Goal: Information Seeking & Learning: Learn about a topic

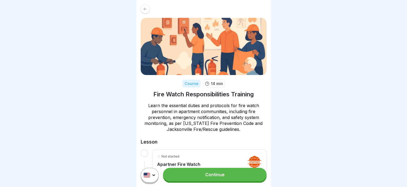
click at [217, 178] on link "Continue" at bounding box center [214, 173] width 103 height 13
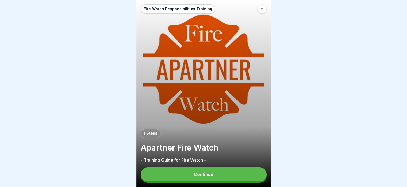
scroll to position [4, 0]
click at [216, 177] on button "Continue" at bounding box center [204, 174] width 126 height 14
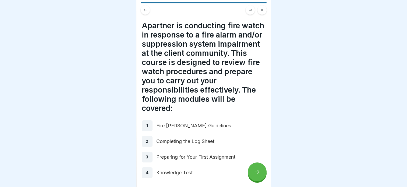
click at [255, 175] on div at bounding box center [257, 171] width 19 height 19
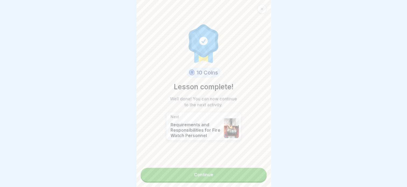
click at [236, 173] on link "Continue" at bounding box center [204, 173] width 126 height 13
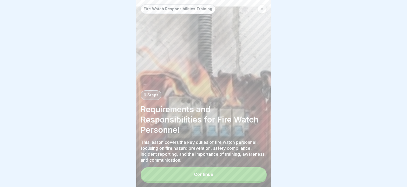
scroll to position [4, 0]
click at [238, 176] on button "Continue" at bounding box center [204, 174] width 126 height 14
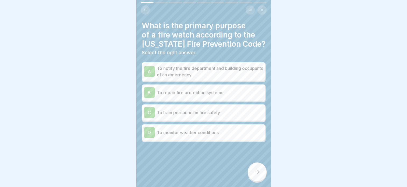
click at [186, 65] on p "To notify the fire department and building occupants of an emergency" at bounding box center [210, 71] width 107 height 13
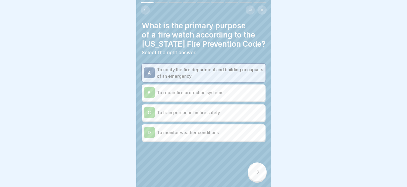
click at [251, 169] on div at bounding box center [257, 171] width 19 height 19
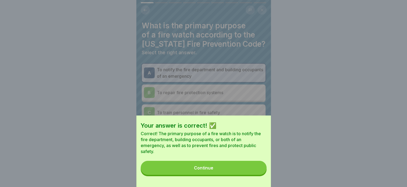
click at [213, 169] on button "Continue" at bounding box center [204, 167] width 126 height 14
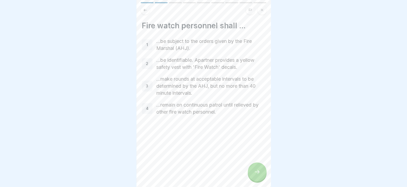
click at [255, 174] on icon at bounding box center [257, 171] width 6 height 6
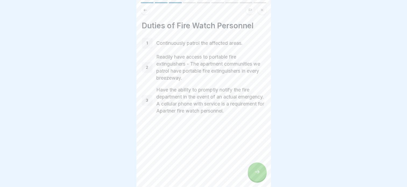
click at [255, 174] on icon at bounding box center [257, 171] width 6 height 6
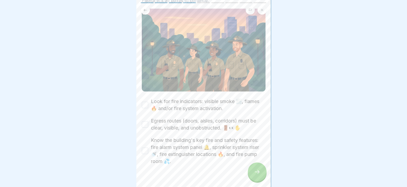
scroll to position [54, 0]
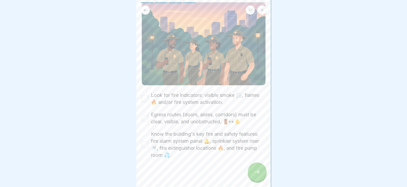
click at [144, 95] on button "Look for fire indicators: visible smoke 🌫️, flames 🔥 and/or fire system activat…" at bounding box center [145, 98] width 6 height 6
click at [146, 115] on button "Egress routes (doors, aisles, corridors) must be clear, visible, and unobstruct…" at bounding box center [145, 118] width 6 height 6
click at [145, 147] on div "Know the building's key fire and safety features: fire alarm system panel 🔔, sp…" at bounding box center [204, 144] width 124 height 28
click at [147, 141] on button "Know the building's key fire and safety features: fire alarm system panel 🔔, sp…" at bounding box center [145, 144] width 6 height 6
click at [261, 173] on div at bounding box center [257, 171] width 19 height 19
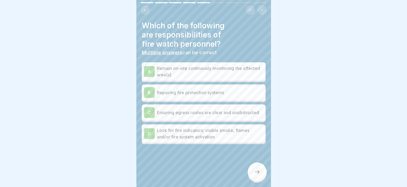
click at [156, 131] on div "D Look for fire indicators: visible smoke, flames and/or fire system activation" at bounding box center [204, 133] width 120 height 13
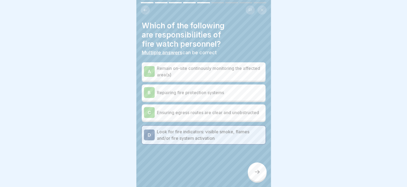
click at [149, 107] on div "C" at bounding box center [149, 112] width 11 height 11
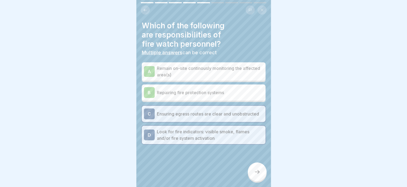
click at [149, 67] on div "A" at bounding box center [149, 71] width 11 height 11
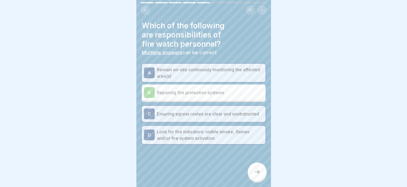
click at [256, 168] on div at bounding box center [257, 171] width 19 height 19
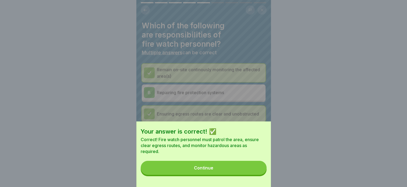
click at [236, 171] on button "Continue" at bounding box center [204, 167] width 126 height 14
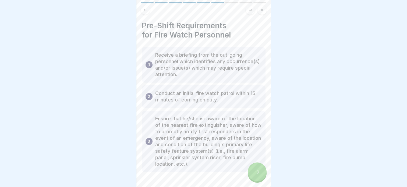
click at [256, 176] on div at bounding box center [257, 171] width 19 height 19
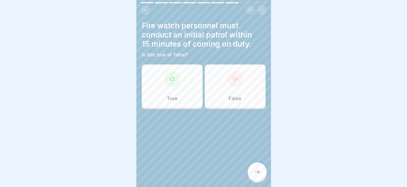
click at [182, 97] on div "True" at bounding box center [172, 85] width 61 height 43
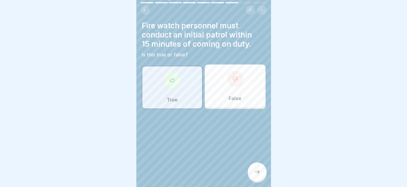
click at [257, 169] on icon at bounding box center [257, 171] width 6 height 6
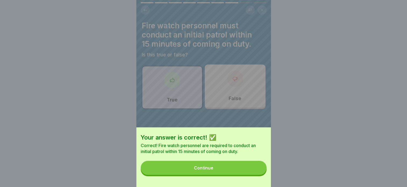
click at [237, 172] on button "Continue" at bounding box center [204, 167] width 126 height 14
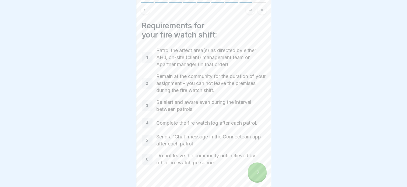
click at [256, 170] on icon at bounding box center [257, 171] width 6 height 6
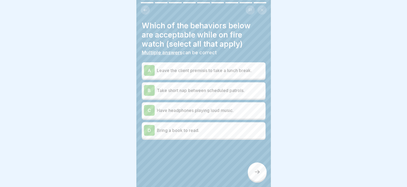
click at [147, 125] on div "D" at bounding box center [149, 130] width 11 height 11
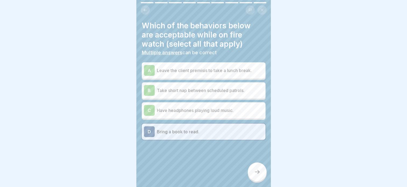
click at [264, 169] on div at bounding box center [257, 171] width 19 height 19
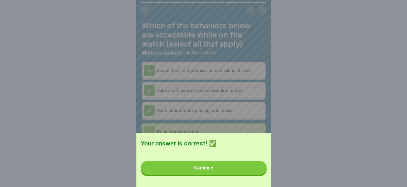
click at [240, 171] on button "Continue" at bounding box center [204, 167] width 126 height 14
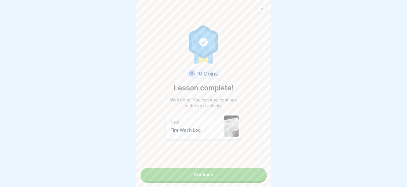
click at [234, 167] on link "Continue" at bounding box center [204, 173] width 126 height 13
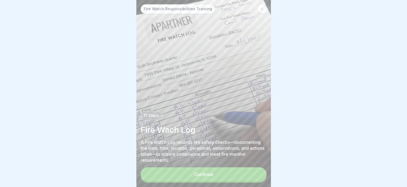
scroll to position [4, 0]
click at [225, 175] on button "Continue" at bounding box center [204, 174] width 126 height 14
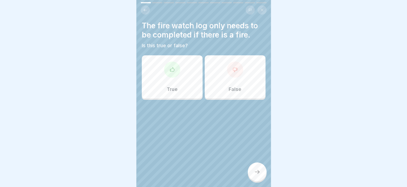
click at [229, 86] on p "False" at bounding box center [235, 89] width 13 height 6
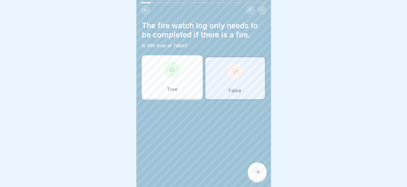
click at [261, 176] on div at bounding box center [257, 171] width 19 height 19
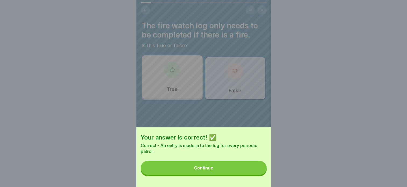
click at [236, 167] on button "Continue" at bounding box center [204, 167] width 126 height 14
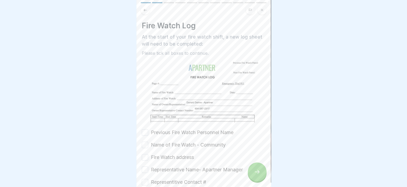
click at [146, 155] on div "Previous Fire Watch Personnel Name Name of Fire Watch - Community Fire Watch ad…" at bounding box center [204, 169] width 124 height 81
click at [145, 154] on button "Fire Watch address" at bounding box center [145, 157] width 6 height 6
click at [147, 166] on button "Representative Name- Apartner Manager" at bounding box center [145, 169] width 6 height 6
click at [145, 178] on button "Representitive Contact #" at bounding box center [145, 181] width 6 height 6
click at [143, 141] on button "Name of Fire Watch - Community" at bounding box center [145, 144] width 6 height 6
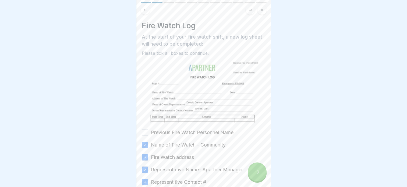
click at [257, 174] on icon at bounding box center [257, 171] width 6 height 6
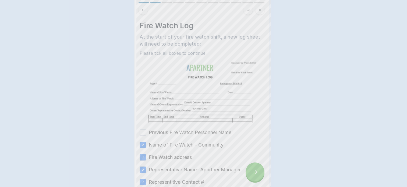
scroll to position [0, 0]
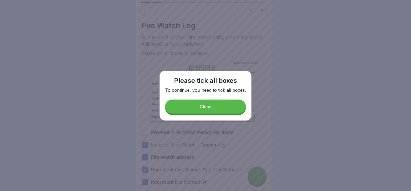
click at [212, 110] on button "Close" at bounding box center [205, 106] width 81 height 14
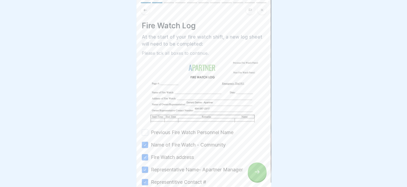
click at [143, 131] on button "Previous Fire Watch Personnel Name" at bounding box center [145, 132] width 6 height 6
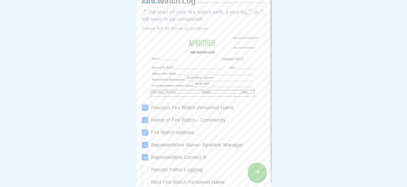
scroll to position [54, 0]
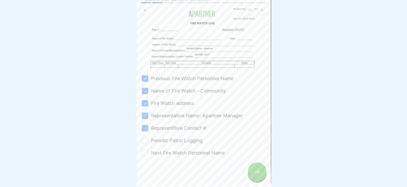
click at [145, 141] on button "Perodic Patrol Logging" at bounding box center [145, 140] width 6 height 6
click at [144, 156] on div at bounding box center [204, 172] width 124 height 32
click at [147, 152] on button "Next Fire Watch Personnel Name" at bounding box center [145, 152] width 6 height 6
click at [253, 176] on div at bounding box center [257, 171] width 19 height 19
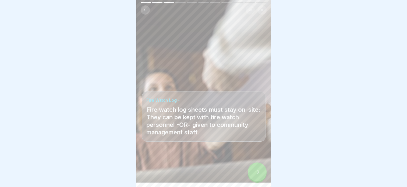
click at [262, 176] on div at bounding box center [257, 171] width 19 height 19
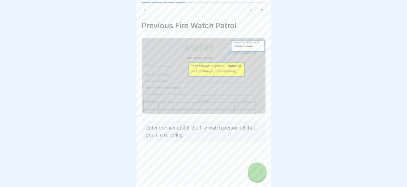
click at [225, 130] on p "Enter the name(s) if the fire watch personnel that you are relieving." at bounding box center [203, 131] width 115 height 14
click at [262, 178] on div at bounding box center [257, 171] width 19 height 19
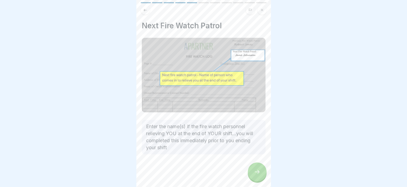
click at [258, 174] on icon at bounding box center [257, 171] width 6 height 6
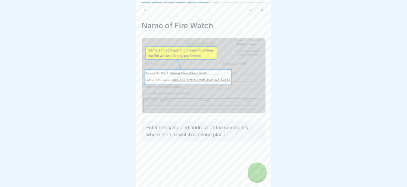
click at [258, 174] on icon at bounding box center [257, 171] width 6 height 6
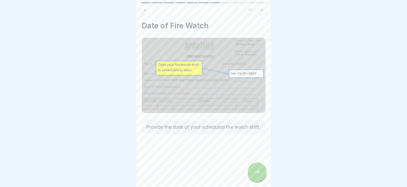
click at [258, 174] on icon at bounding box center [257, 171] width 6 height 6
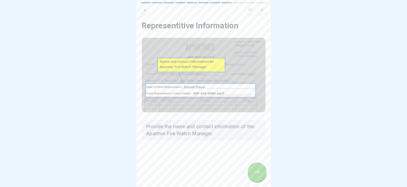
click at [258, 174] on icon at bounding box center [257, 171] width 6 height 6
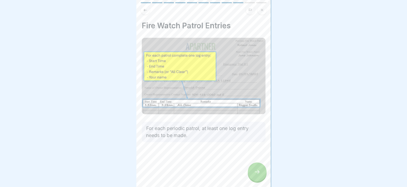
click at [258, 174] on icon at bounding box center [257, 171] width 6 height 6
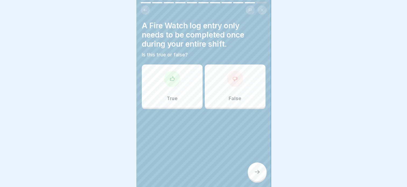
click at [239, 96] on div "False" at bounding box center [235, 85] width 61 height 43
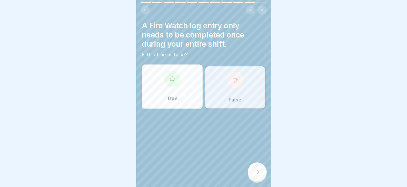
click at [254, 171] on div at bounding box center [257, 171] width 19 height 19
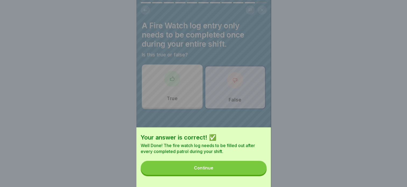
click at [249, 172] on button "Continue" at bounding box center [204, 167] width 126 height 14
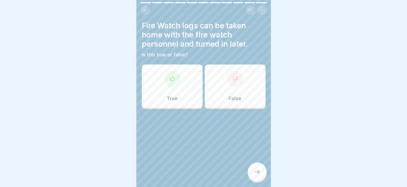
click at [243, 97] on div "False" at bounding box center [235, 85] width 61 height 43
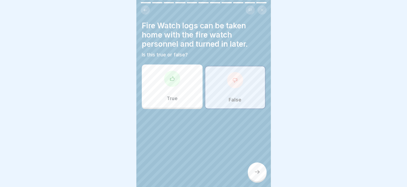
click at [258, 181] on div at bounding box center [257, 171] width 19 height 19
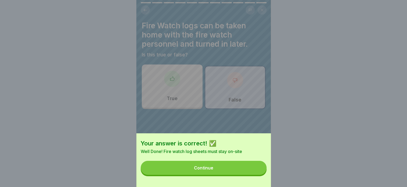
click at [244, 174] on button "Continue" at bounding box center [204, 167] width 126 height 14
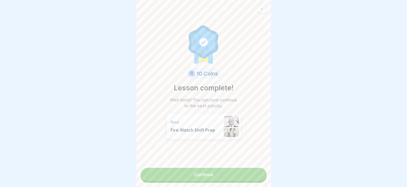
click at [225, 174] on link "Continue" at bounding box center [204, 173] width 126 height 13
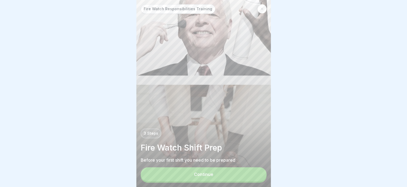
click at [226, 178] on button "Continue" at bounding box center [204, 174] width 126 height 14
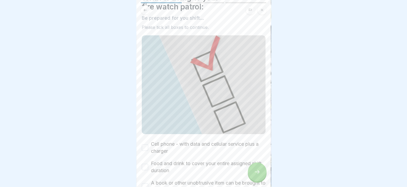
scroll to position [71, 0]
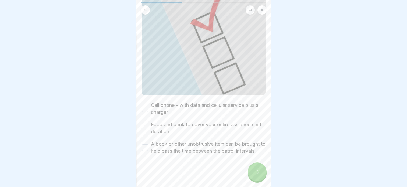
click at [145, 105] on button "Cell phone - with data and cellular service plus a charger" at bounding box center [145, 108] width 6 height 6
click at [145, 125] on button "Food and drink to cover your entire assigned shift duration" at bounding box center [145, 128] width 6 height 6
click at [148, 144] on button "A book or other unobtrusive item can be brought to help pass the time between t…" at bounding box center [145, 147] width 6 height 6
click at [257, 173] on icon at bounding box center [257, 172] width 5 height 4
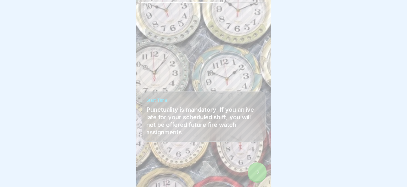
click at [254, 175] on icon at bounding box center [257, 171] width 6 height 6
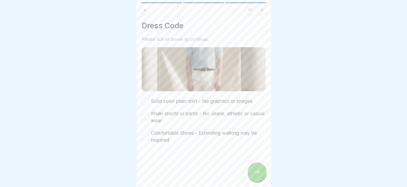
click at [145, 102] on button "Solid color plain shirt - No graphics or images" at bounding box center [145, 101] width 6 height 6
click at [147, 115] on button "Khaki shorts or pants - No Jeans, athletic or casual wear" at bounding box center [145, 117] width 6 height 6
click at [143, 135] on button "Comfortable Shoes - Extending walking may be required" at bounding box center [145, 136] width 6 height 6
click at [252, 181] on div at bounding box center [257, 171] width 19 height 19
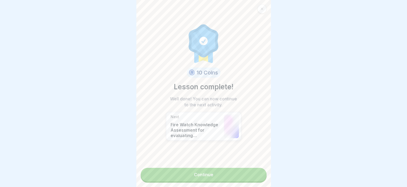
click at [227, 175] on link "Continue" at bounding box center [204, 173] width 126 height 13
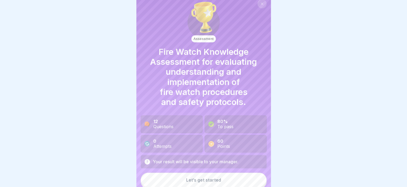
scroll to position [6, 0]
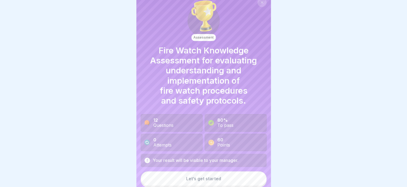
click at [227, 180] on button "Let’s get started" at bounding box center [204, 178] width 126 height 15
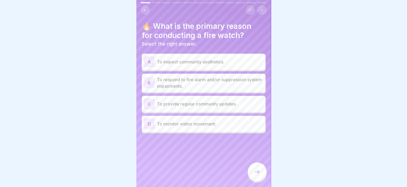
click at [149, 84] on div "B" at bounding box center [149, 82] width 11 height 11
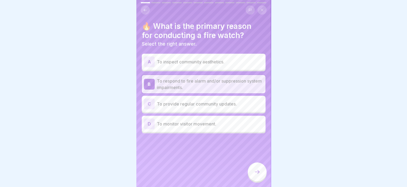
click at [259, 175] on icon at bounding box center [257, 171] width 6 height 6
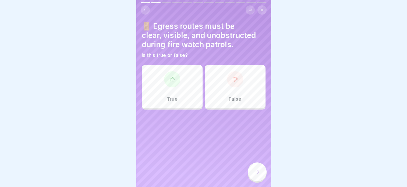
click at [172, 85] on div at bounding box center [172, 79] width 16 height 16
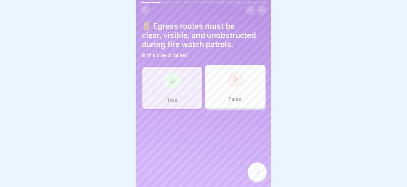
click at [257, 175] on icon at bounding box center [257, 171] width 6 height 6
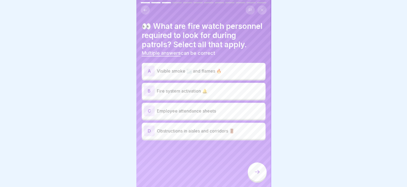
click at [148, 76] on div "A" at bounding box center [149, 70] width 11 height 11
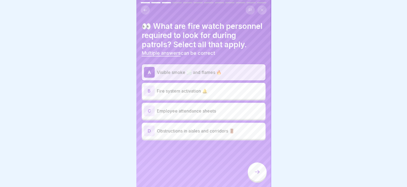
click at [147, 96] on div "B" at bounding box center [149, 90] width 11 height 11
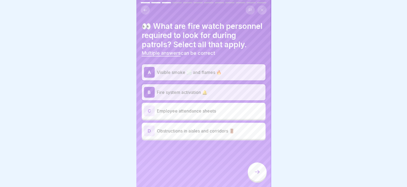
click at [148, 136] on div "D" at bounding box center [149, 130] width 11 height 11
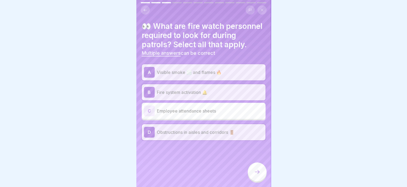
click at [252, 170] on div at bounding box center [257, 171] width 19 height 19
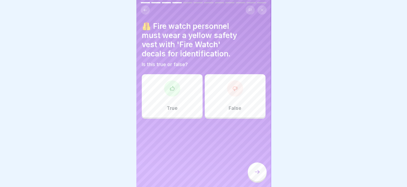
click at [187, 92] on div "True" at bounding box center [172, 95] width 61 height 43
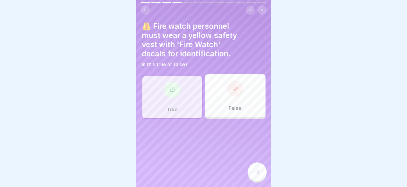
click at [258, 169] on div at bounding box center [257, 171] width 19 height 19
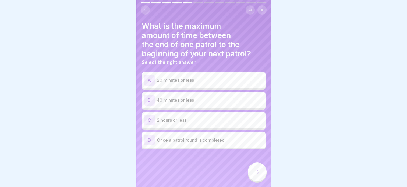
click at [189, 106] on div "B 40 minutes or less" at bounding box center [204, 100] width 124 height 16
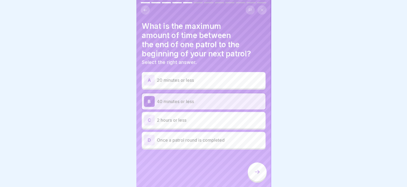
click at [261, 180] on div at bounding box center [257, 171] width 19 height 19
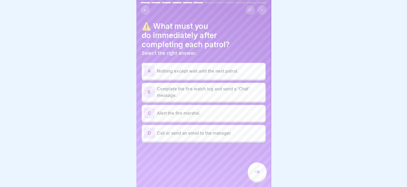
click at [168, 100] on div "B Complete the fire watch log and send a 'Chat' message." at bounding box center [204, 92] width 124 height 18
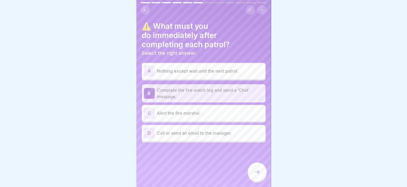
click at [261, 173] on div at bounding box center [257, 171] width 19 height 19
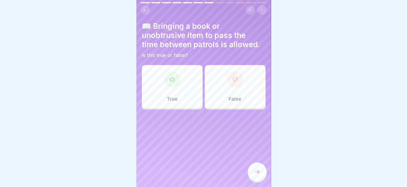
click at [189, 97] on div "True" at bounding box center [172, 86] width 61 height 43
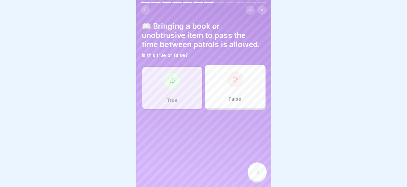
click at [259, 171] on div at bounding box center [257, 171] width 19 height 19
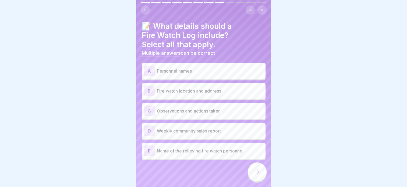
click at [148, 71] on div "A" at bounding box center [149, 70] width 11 height 11
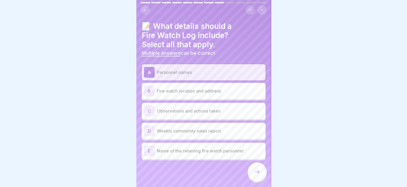
click at [149, 89] on div "B" at bounding box center [149, 90] width 11 height 11
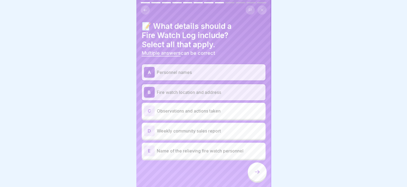
click at [150, 155] on div "E" at bounding box center [149, 150] width 11 height 11
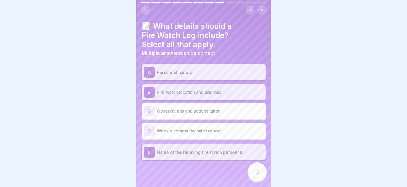
click at [151, 111] on div "C" at bounding box center [149, 110] width 11 height 11
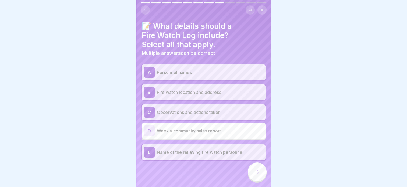
click at [259, 175] on icon at bounding box center [257, 171] width 6 height 6
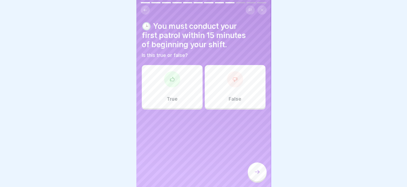
click at [183, 83] on div "True" at bounding box center [172, 86] width 61 height 43
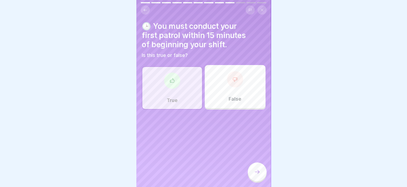
click at [259, 173] on icon at bounding box center [257, 171] width 6 height 6
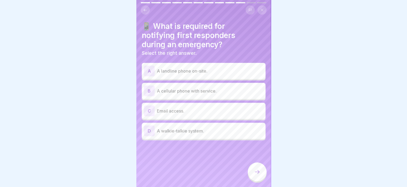
click at [155, 93] on div "B A cellular phone with service." at bounding box center [204, 90] width 120 height 11
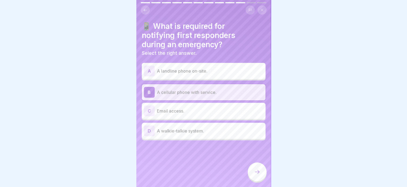
click at [264, 177] on div at bounding box center [257, 171] width 19 height 19
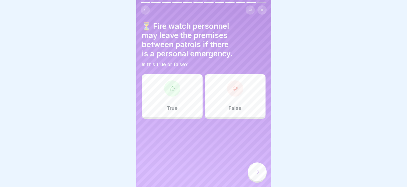
click at [239, 99] on div "False" at bounding box center [235, 95] width 61 height 43
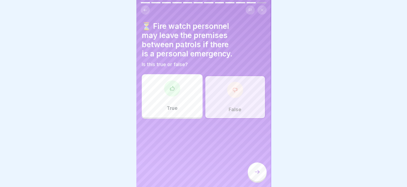
click at [249, 176] on div at bounding box center [257, 171] width 19 height 19
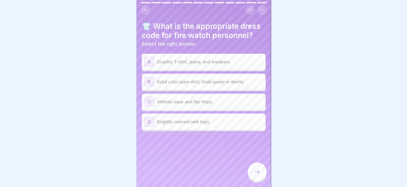
click at [214, 83] on p "Solid color plain shirt, khaki pants or shorts." at bounding box center [210, 81] width 107 height 6
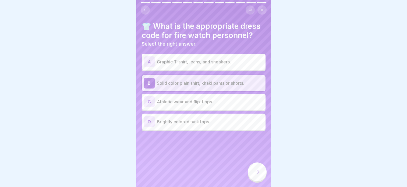
click at [257, 171] on div at bounding box center [257, 171] width 19 height 19
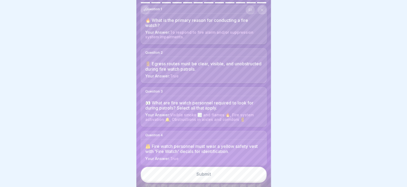
scroll to position [54, 0]
click at [229, 179] on button "Submit" at bounding box center [204, 173] width 126 height 15
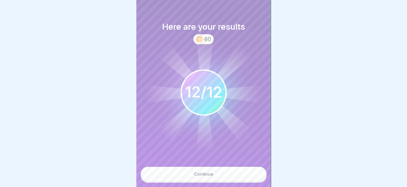
click at [229, 179] on button "Continue" at bounding box center [204, 173] width 126 height 15
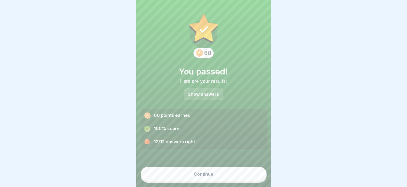
click at [215, 178] on button "Continue" at bounding box center [204, 173] width 126 height 15
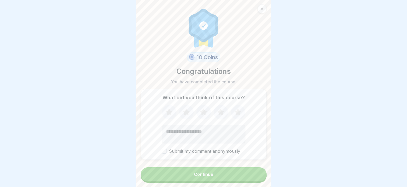
click at [174, 174] on button "Continue" at bounding box center [204, 174] width 126 height 14
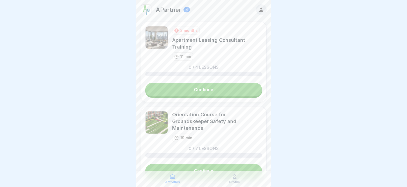
click at [127, 93] on div at bounding box center [203, 93] width 407 height 187
